Goal: Transaction & Acquisition: Purchase product/service

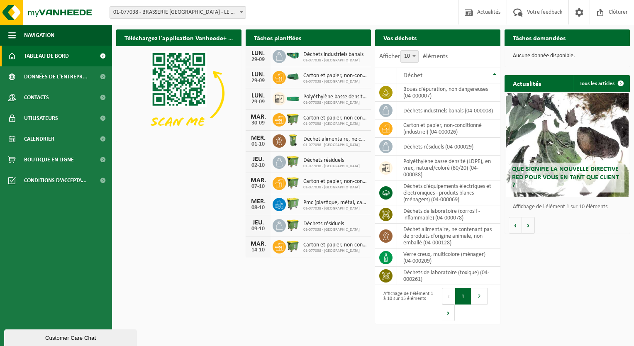
drag, startPoint x: 64, startPoint y: 160, endPoint x: 318, endPoint y: 122, distance: 256.3
click at [64, 160] on span "Boutique en ligne" at bounding box center [49, 159] width 50 height 21
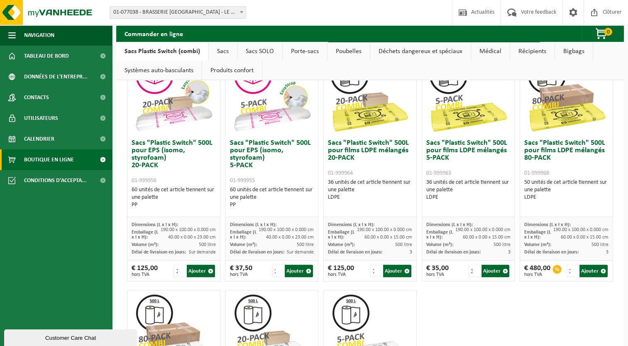
scroll to position [332, 0]
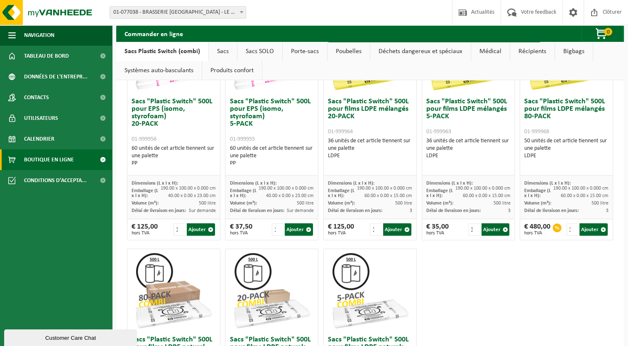
click at [556, 157] on div "LDPE" at bounding box center [566, 155] width 84 height 7
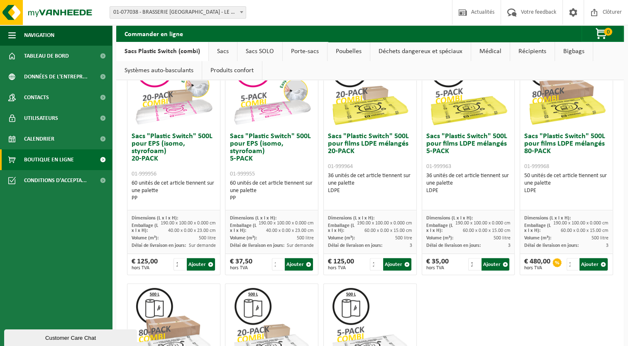
scroll to position [373, 0]
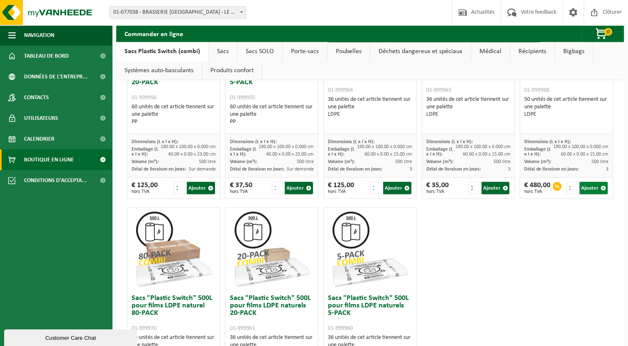
click at [583, 183] on button "Ajouter" at bounding box center [593, 188] width 28 height 12
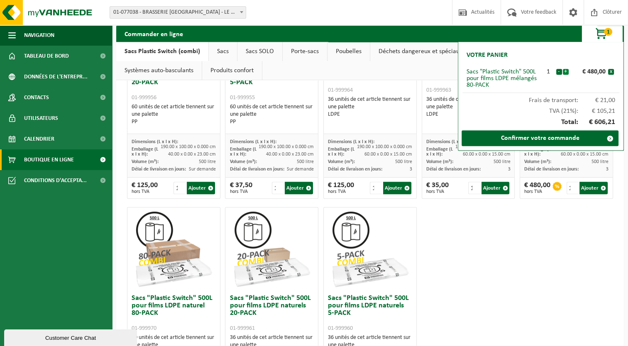
click at [565, 71] on button "+" at bounding box center [565, 72] width 6 height 6
click at [585, 231] on div "Sacs "Plastic Switch" 300L pour matières plastiques dures 5-PACK 01-999949 60 u…" at bounding box center [369, 80] width 491 height 722
click at [569, 135] on link "Confirmer votre commande" at bounding box center [539, 138] width 157 height 16
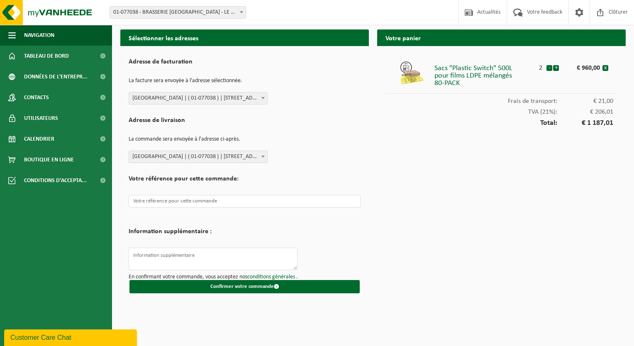
click at [261, 155] on span at bounding box center [263, 156] width 8 height 11
click at [261, 156] on b at bounding box center [262, 157] width 3 height 2
click at [201, 200] on input "text" at bounding box center [245, 201] width 232 height 12
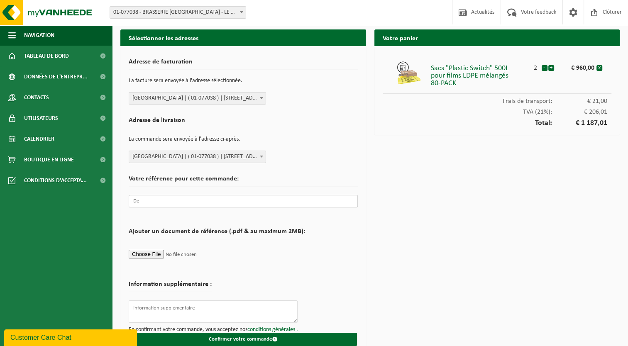
type input "D"
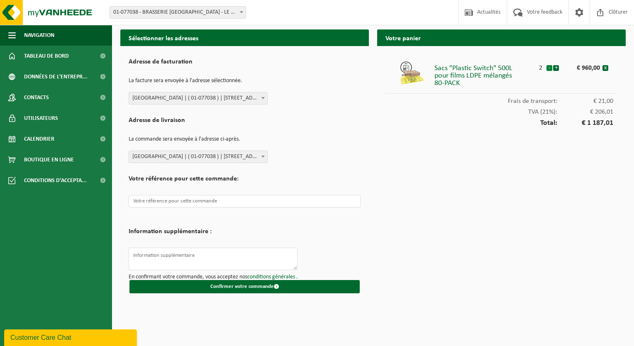
click at [548, 68] on button "-" at bounding box center [549, 68] width 6 height 6
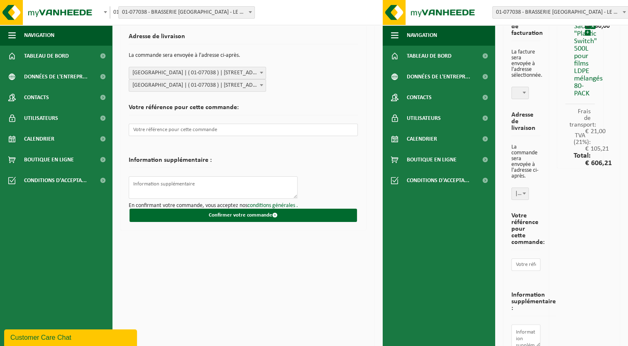
scroll to position [41, 0]
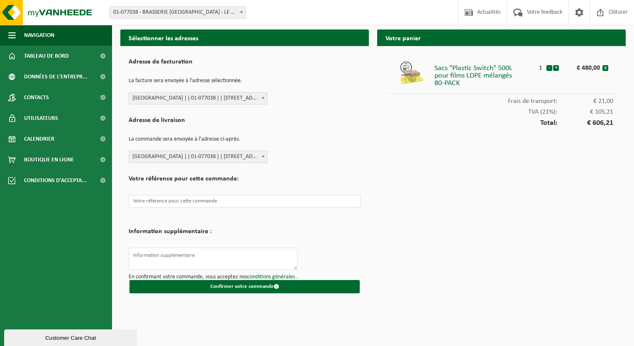
click at [431, 175] on div "Votre panier Sacs "Plastic Switch" 500L pour films LDPE mélangés 80-PACK 1 - + …" at bounding box center [501, 167] width 257 height 276
click at [264, 282] on button "Confirmer votre commande" at bounding box center [244, 286] width 230 height 13
